Goal: Information Seeking & Learning: Learn about a topic

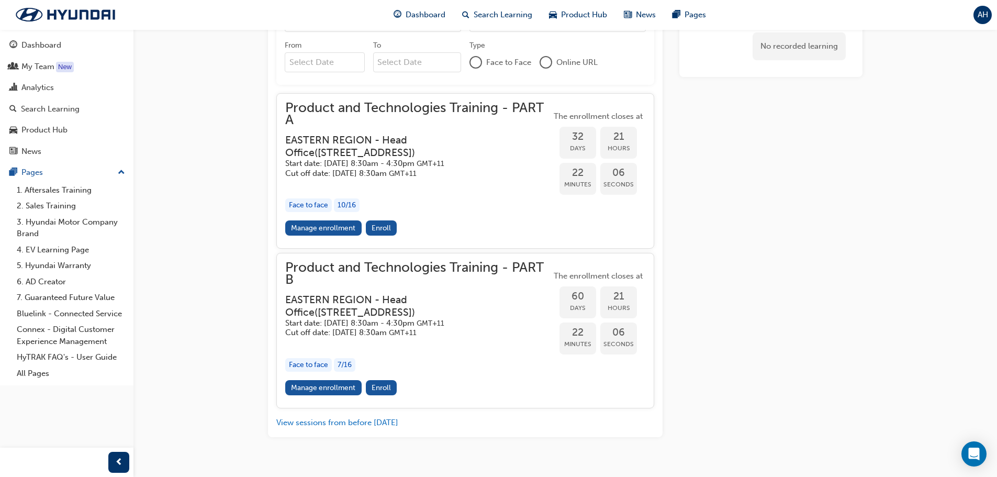
scroll to position [1010, 0]
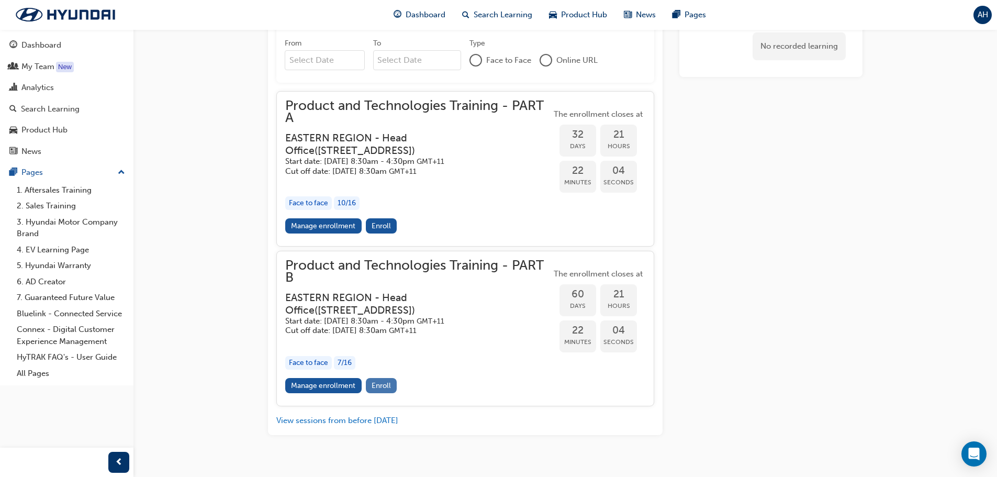
click at [383, 381] on span "Enroll" at bounding box center [380, 385] width 19 height 9
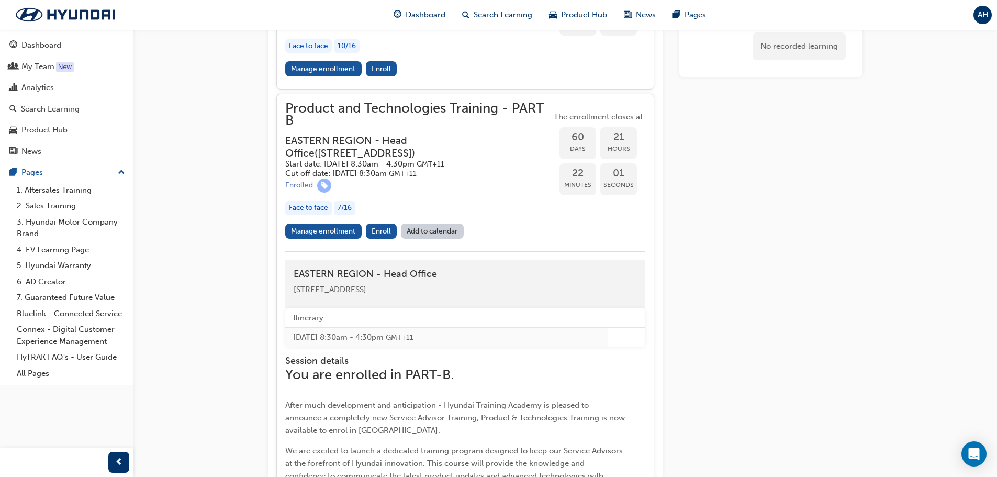
scroll to position [1187, 0]
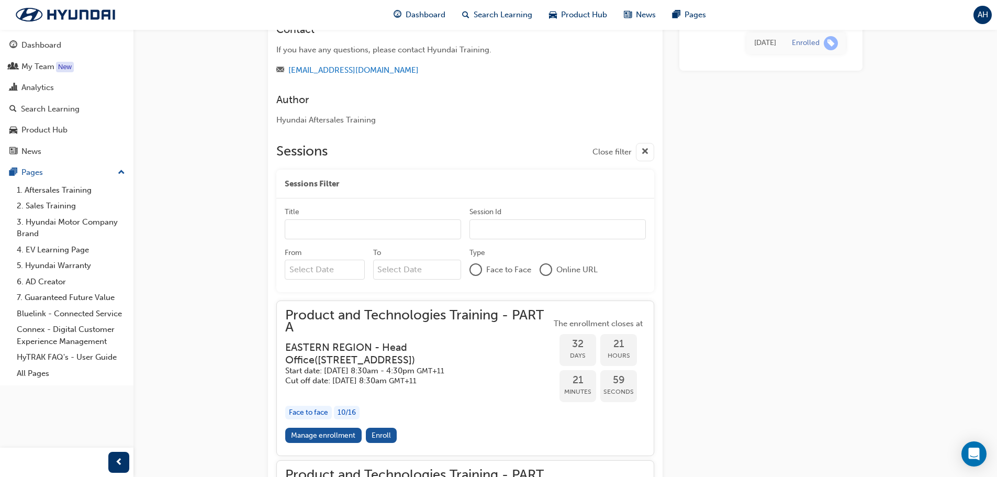
scroll to position [1017, 0]
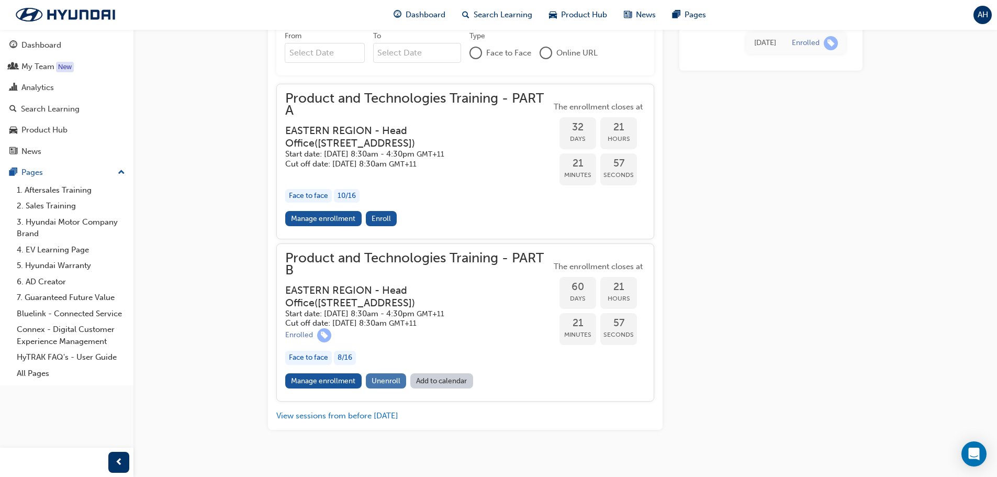
click at [381, 376] on span "Unenroll" at bounding box center [385, 380] width 29 height 9
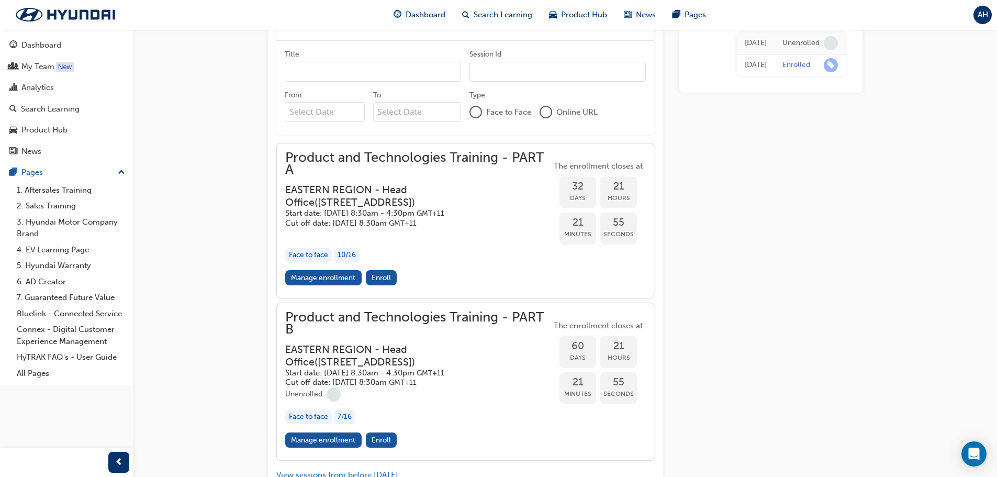
scroll to position [1017, 0]
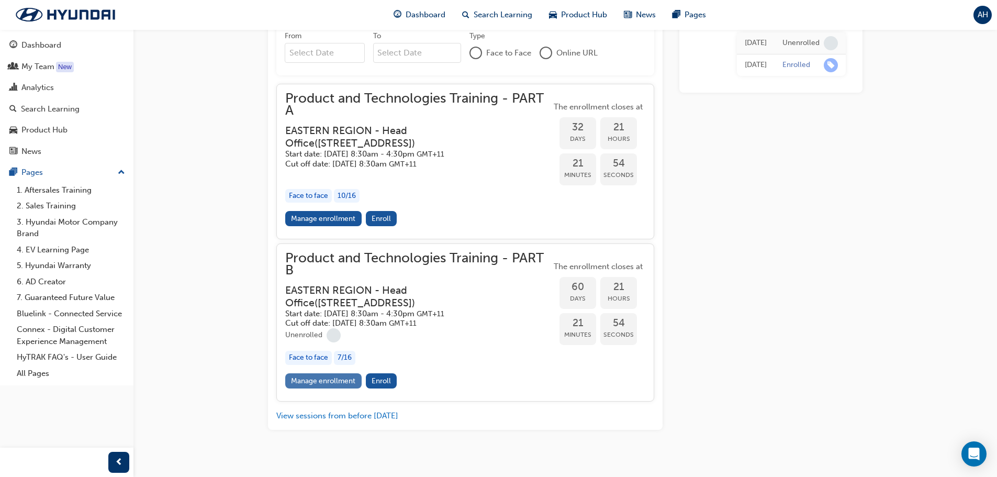
click at [319, 373] on link "Manage enrollment" at bounding box center [323, 380] width 76 height 15
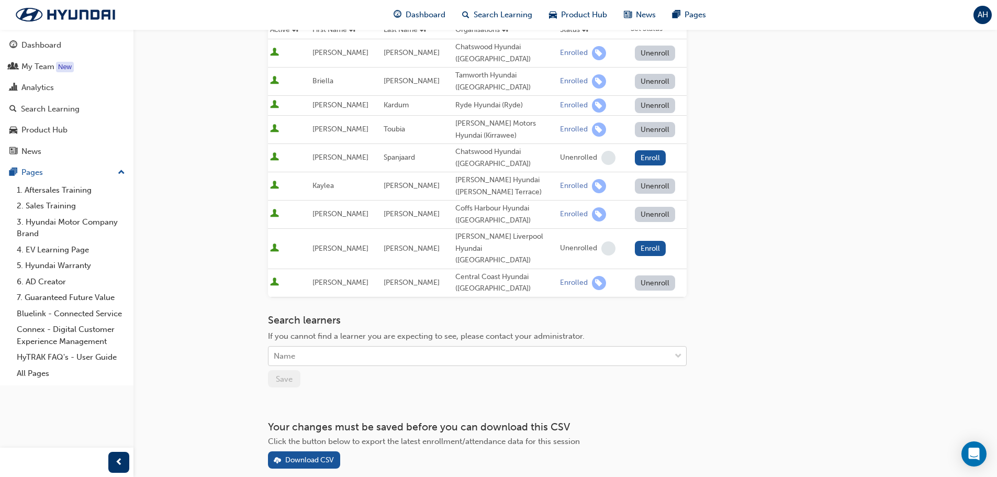
scroll to position [209, 0]
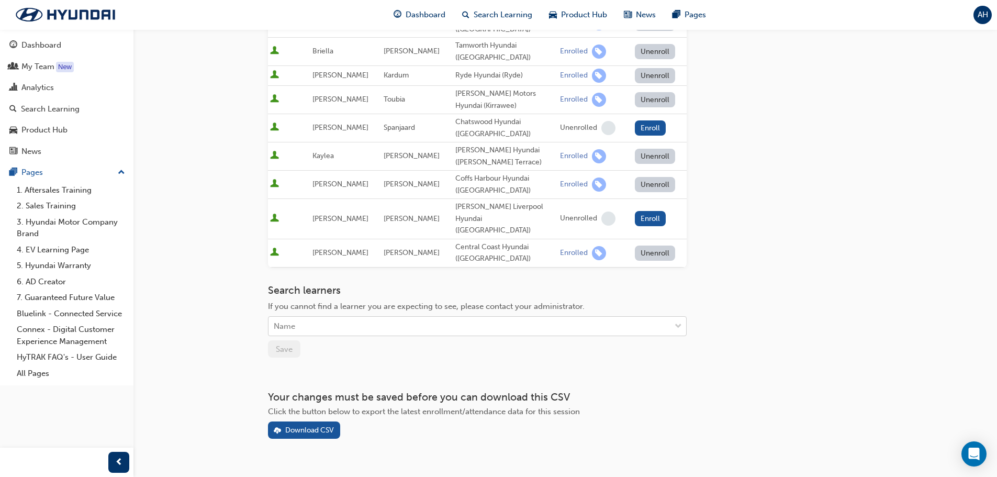
click at [400, 317] on div "Name" at bounding box center [469, 326] width 402 height 18
type input "meagan"
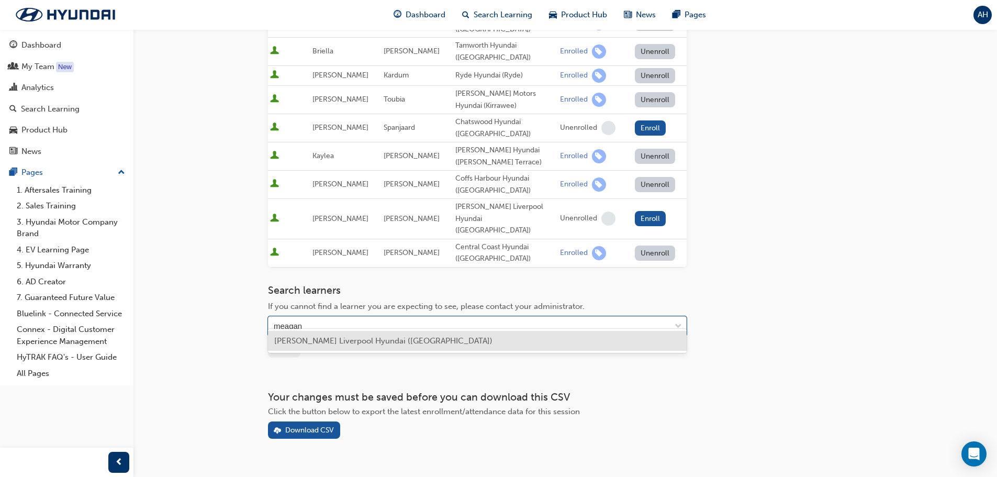
click at [391, 339] on span "[PERSON_NAME] Liverpool Hyundai ([GEOGRAPHIC_DATA])" at bounding box center [383, 340] width 218 height 9
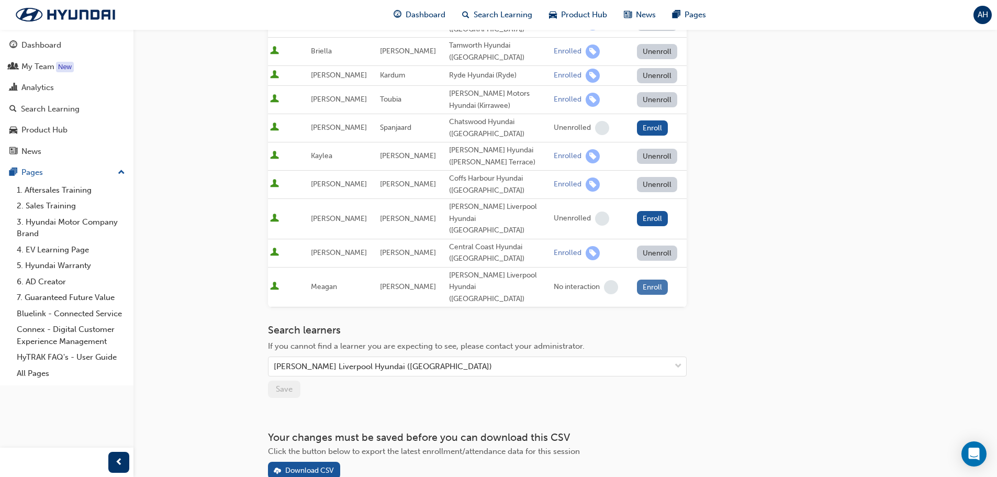
click at [644, 279] on button "Enroll" at bounding box center [652, 286] width 31 height 15
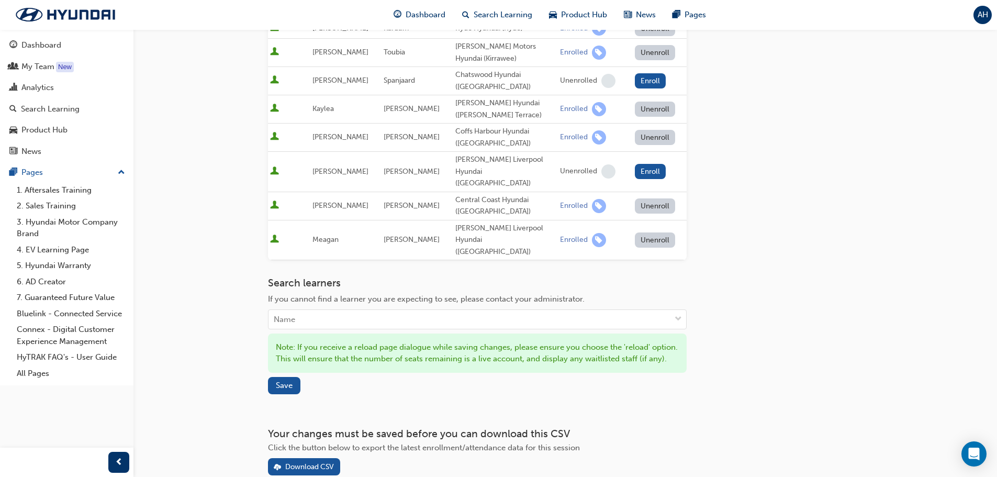
scroll to position [302, 0]
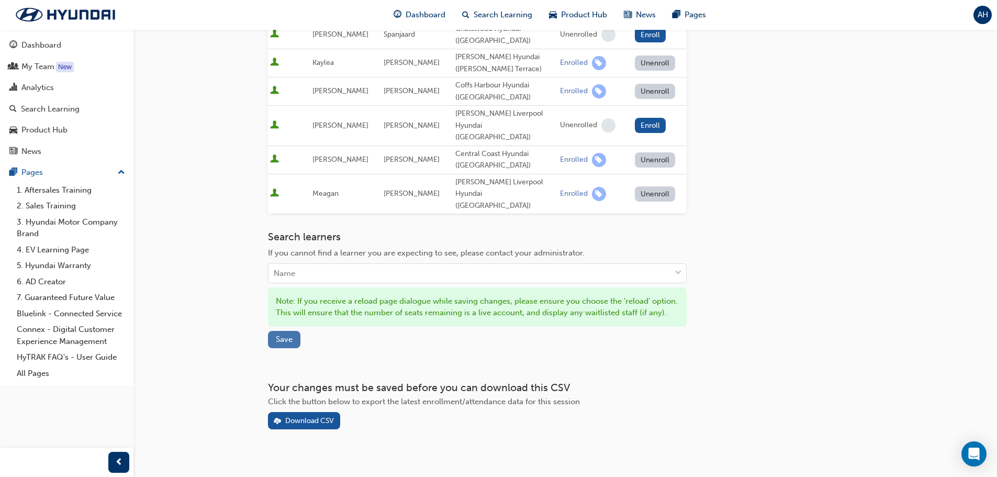
click at [277, 331] on button "Save" at bounding box center [284, 339] width 32 height 17
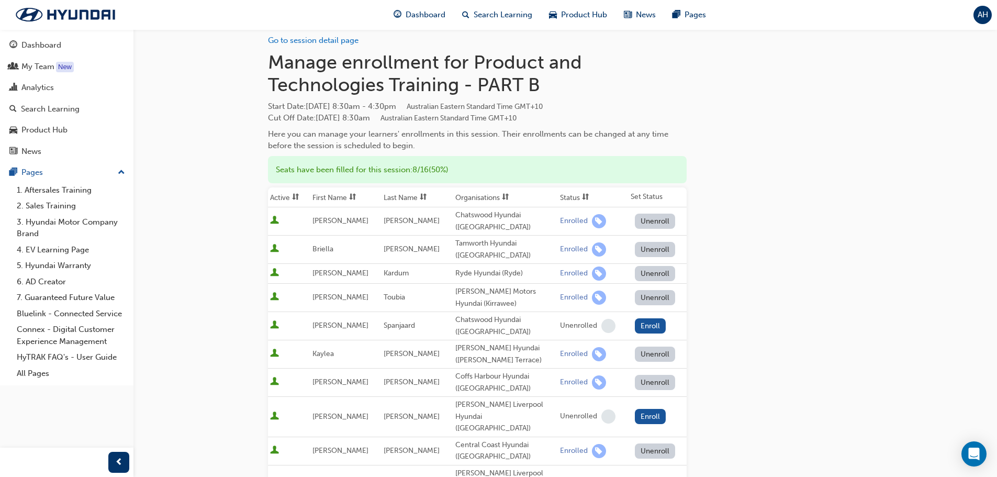
scroll to position [0, 0]
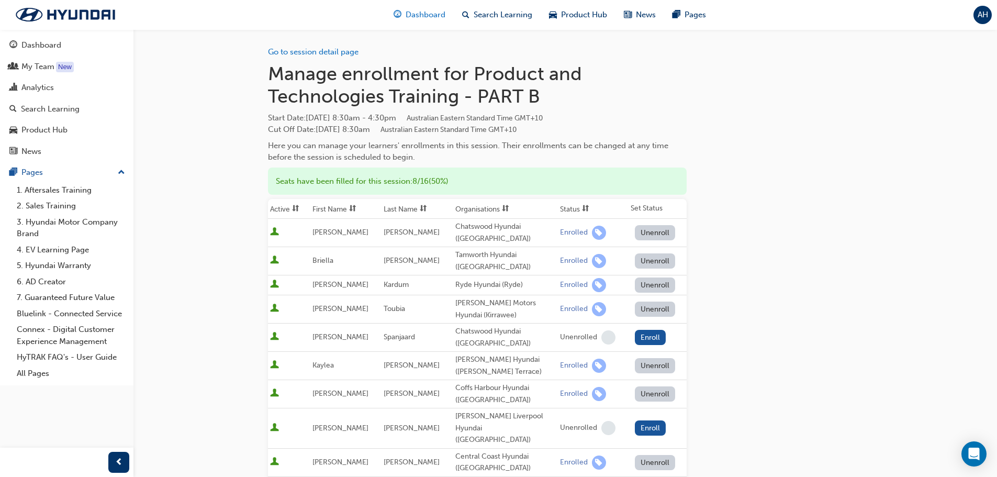
click at [421, 20] on span "Dashboard" at bounding box center [425, 15] width 40 height 12
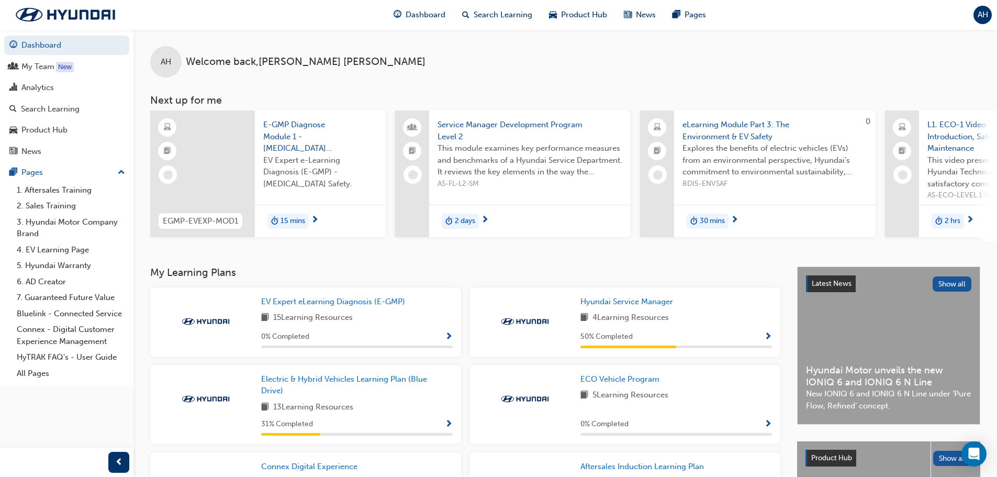
click at [607, 254] on div "AH Welcome back , [PERSON_NAME] Next up for me EGMP-EVEXP-MOD1 E-GMP Diagnose M…" at bounding box center [564, 147] width 863 height 237
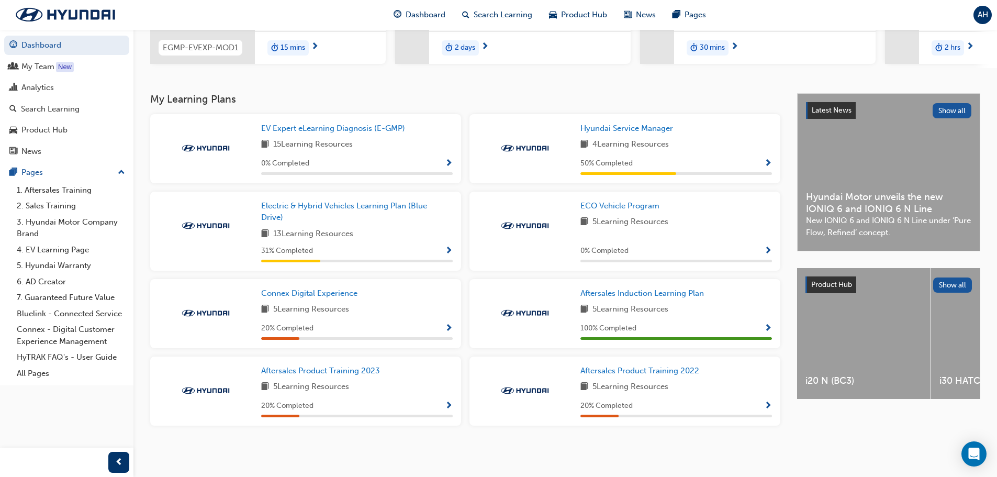
scroll to position [177, 0]
click at [343, 294] on span "Connex Digital Experience" at bounding box center [309, 292] width 96 height 9
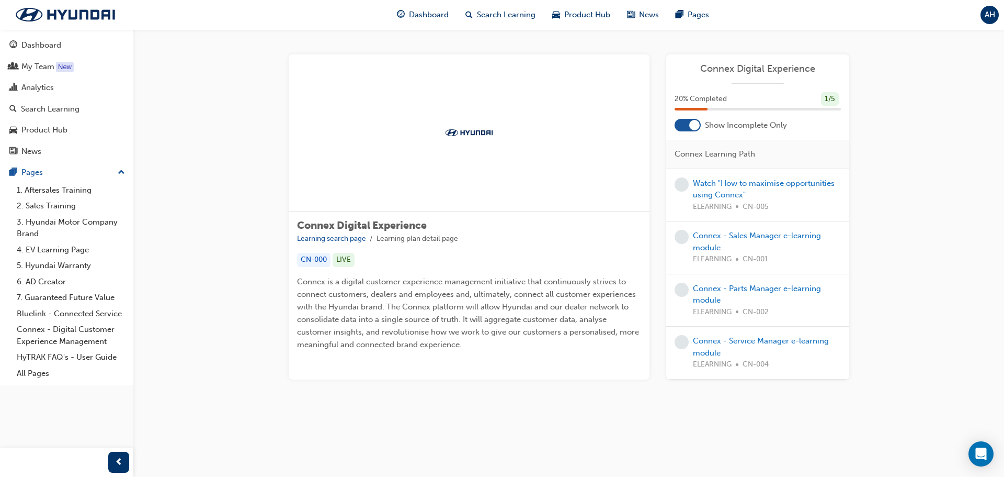
click at [694, 125] on div at bounding box center [694, 125] width 10 height 10
click at [694, 125] on div at bounding box center [684, 125] width 26 height 13
click at [736, 186] on link "Watch "How to maximise opportunities using Connex"" at bounding box center [764, 188] width 142 height 21
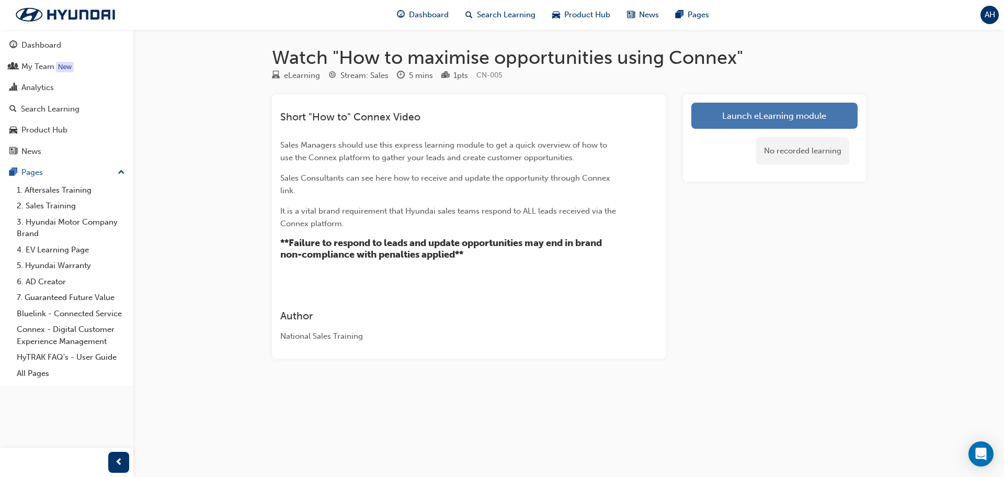
click at [761, 122] on link "Launch eLearning module" at bounding box center [775, 116] width 166 height 26
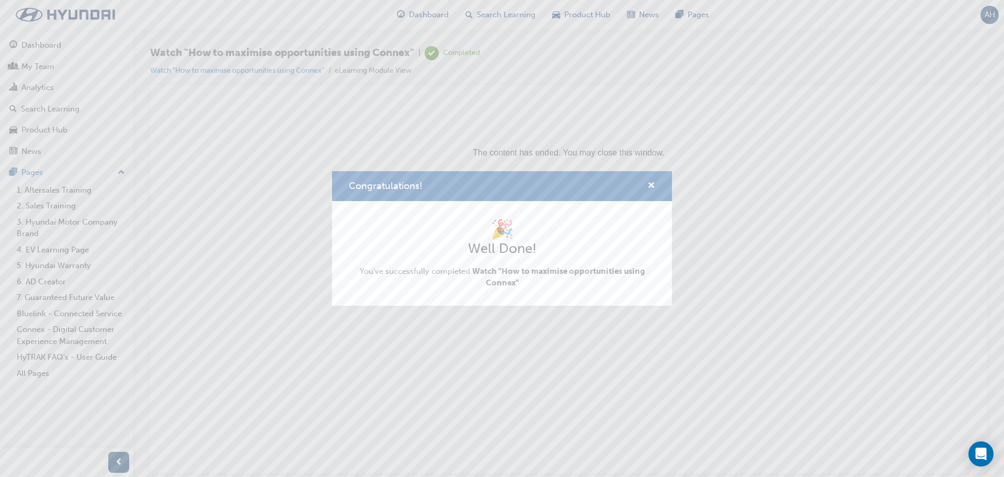
click at [498, 252] on h2 "Well Done!" at bounding box center [502, 248] width 307 height 17
click at [657, 185] on div "Congratulations!" at bounding box center [502, 186] width 340 height 30
click at [649, 182] on span "cross-icon" at bounding box center [652, 186] width 8 height 9
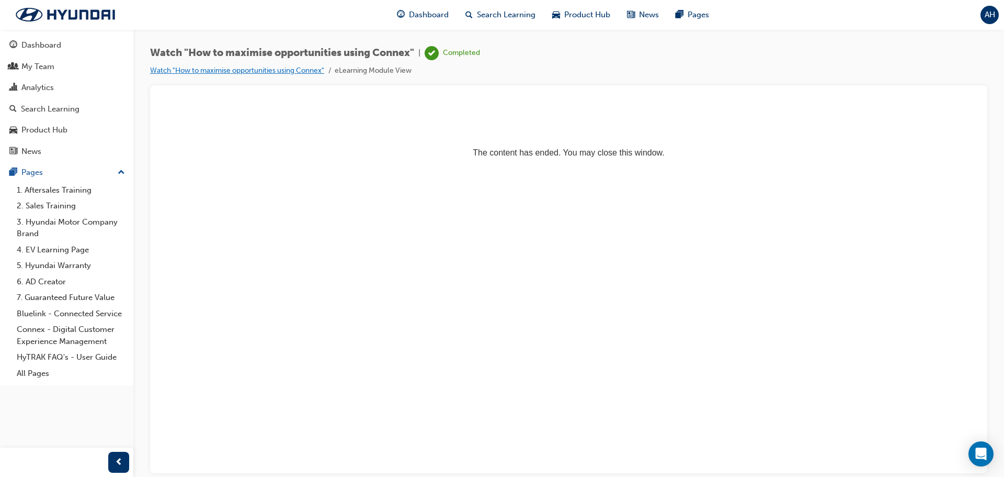
click at [273, 69] on link "Watch "How to maximise opportunities using Connex"" at bounding box center [237, 70] width 174 height 9
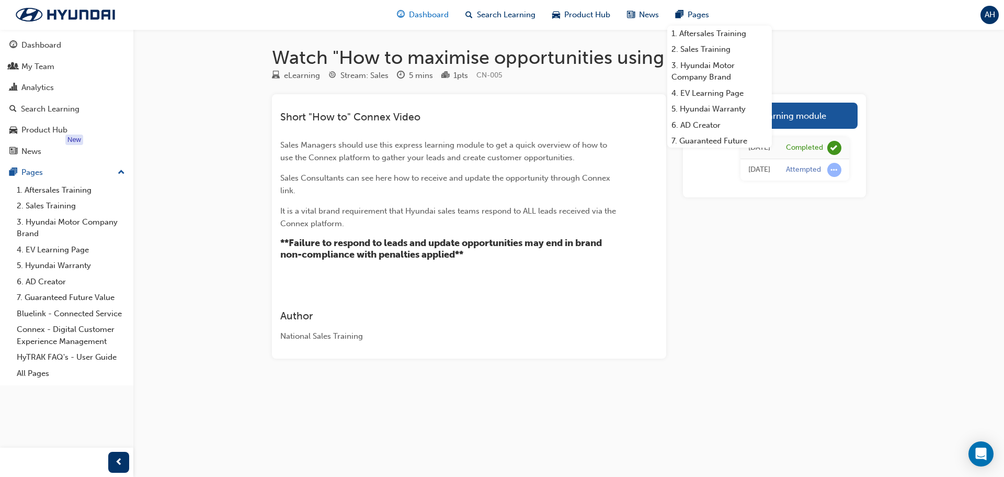
click at [440, 5] on div "Dashboard" at bounding box center [423, 14] width 69 height 21
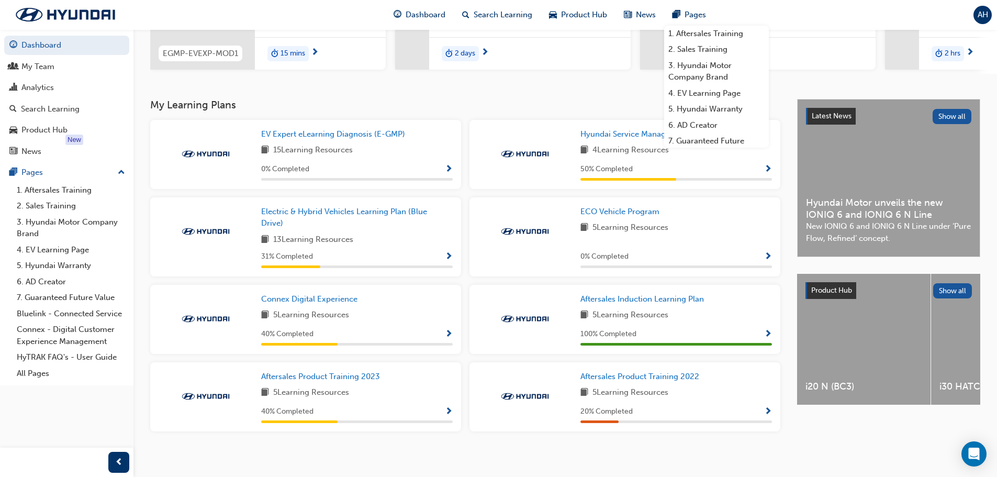
scroll to position [177, 0]
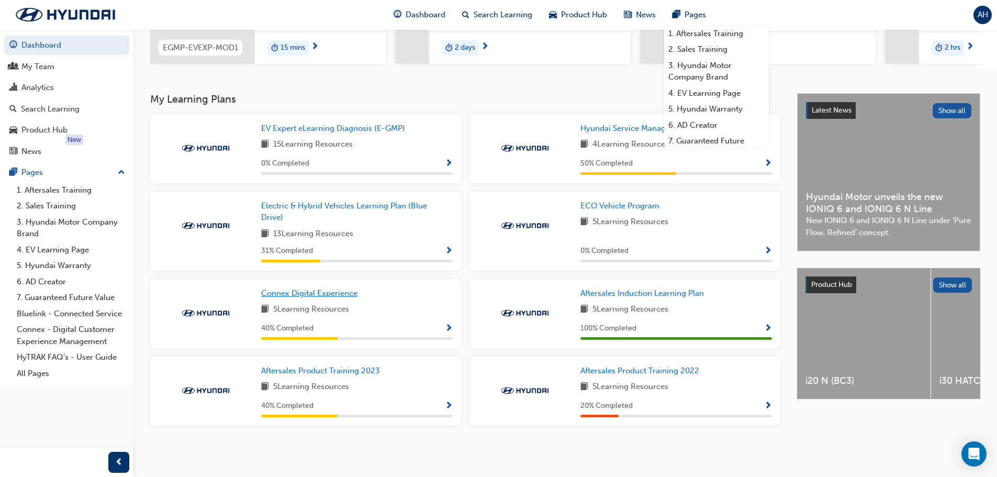
click at [333, 298] on link "Connex Digital Experience" at bounding box center [311, 293] width 100 height 12
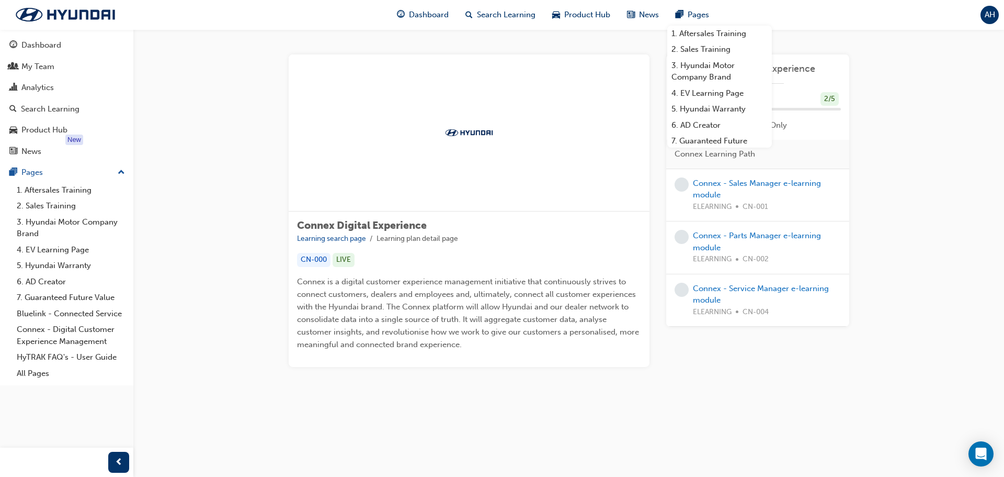
click at [761, 176] on div "Connex - Sales Manager e-learning module ELEARNING CN-001" at bounding box center [757, 195] width 183 height 53
click at [763, 182] on link "Connex - Sales Manager e-learning module" at bounding box center [757, 188] width 128 height 21
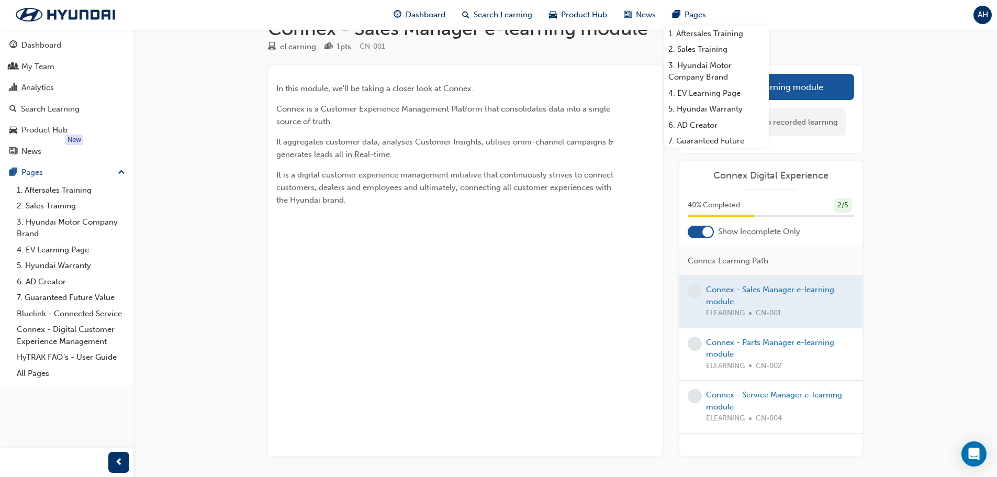
scroll to position [67, 0]
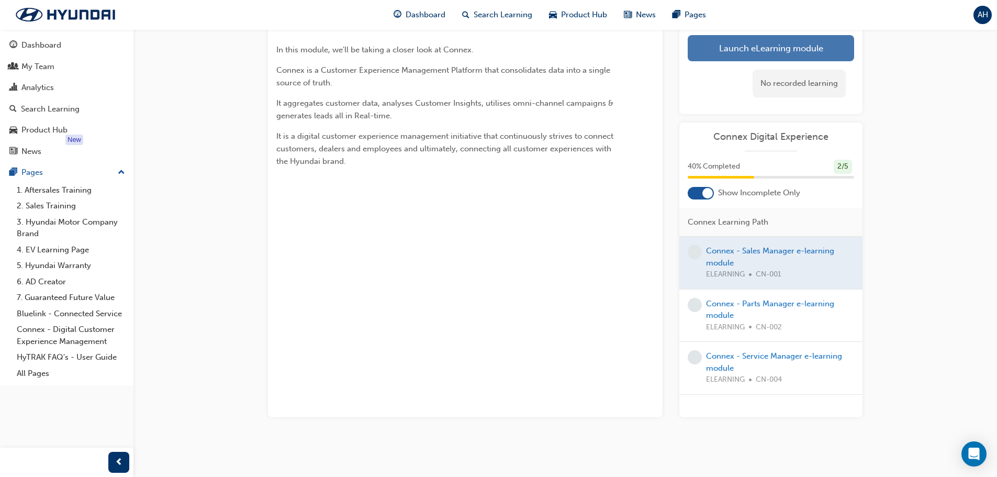
click at [811, 48] on link "Launch eLearning module" at bounding box center [770, 48] width 166 height 26
